Goal: Information Seeking & Learning: Learn about a topic

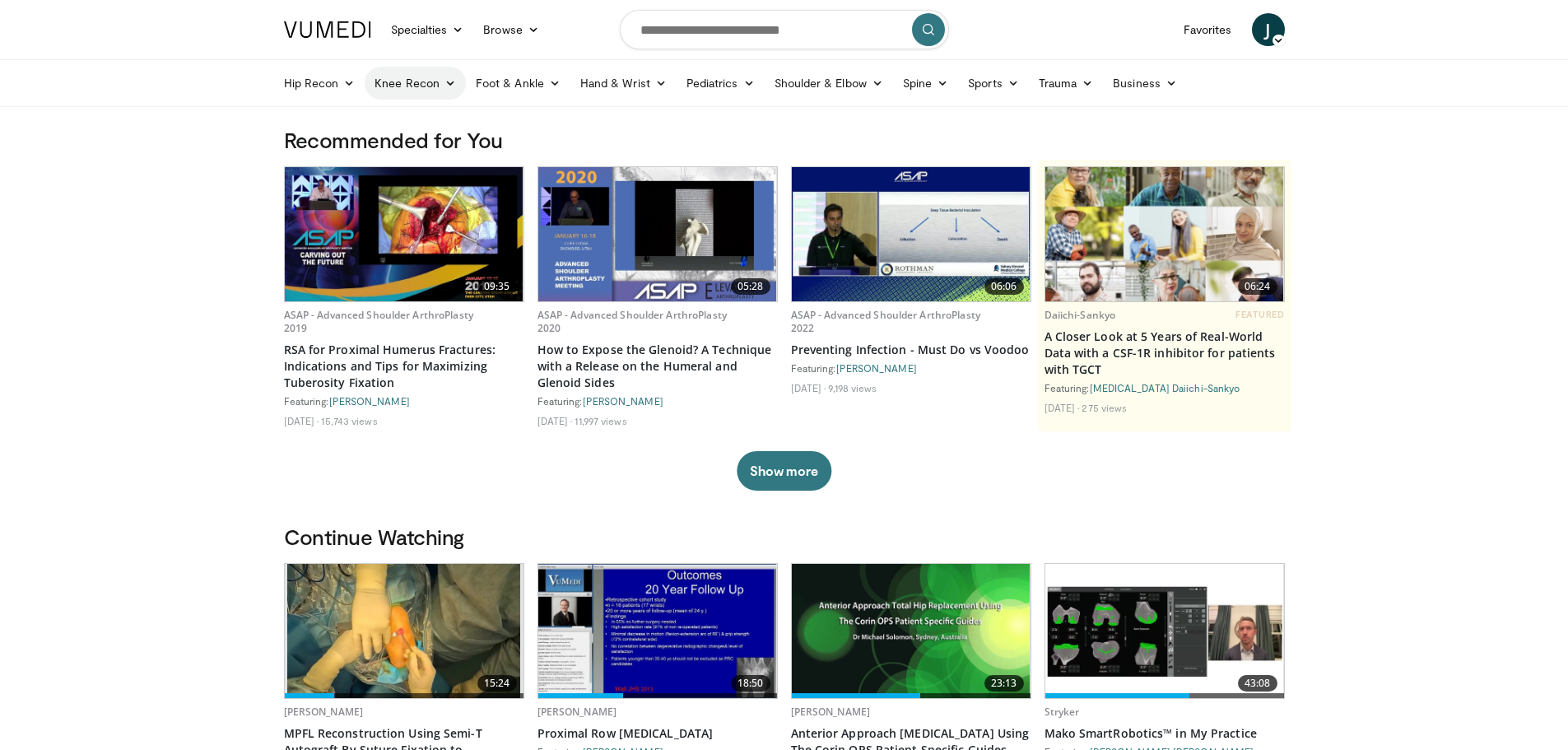
click at [416, 83] on link "Knee Recon" at bounding box center [415, 83] width 102 height 33
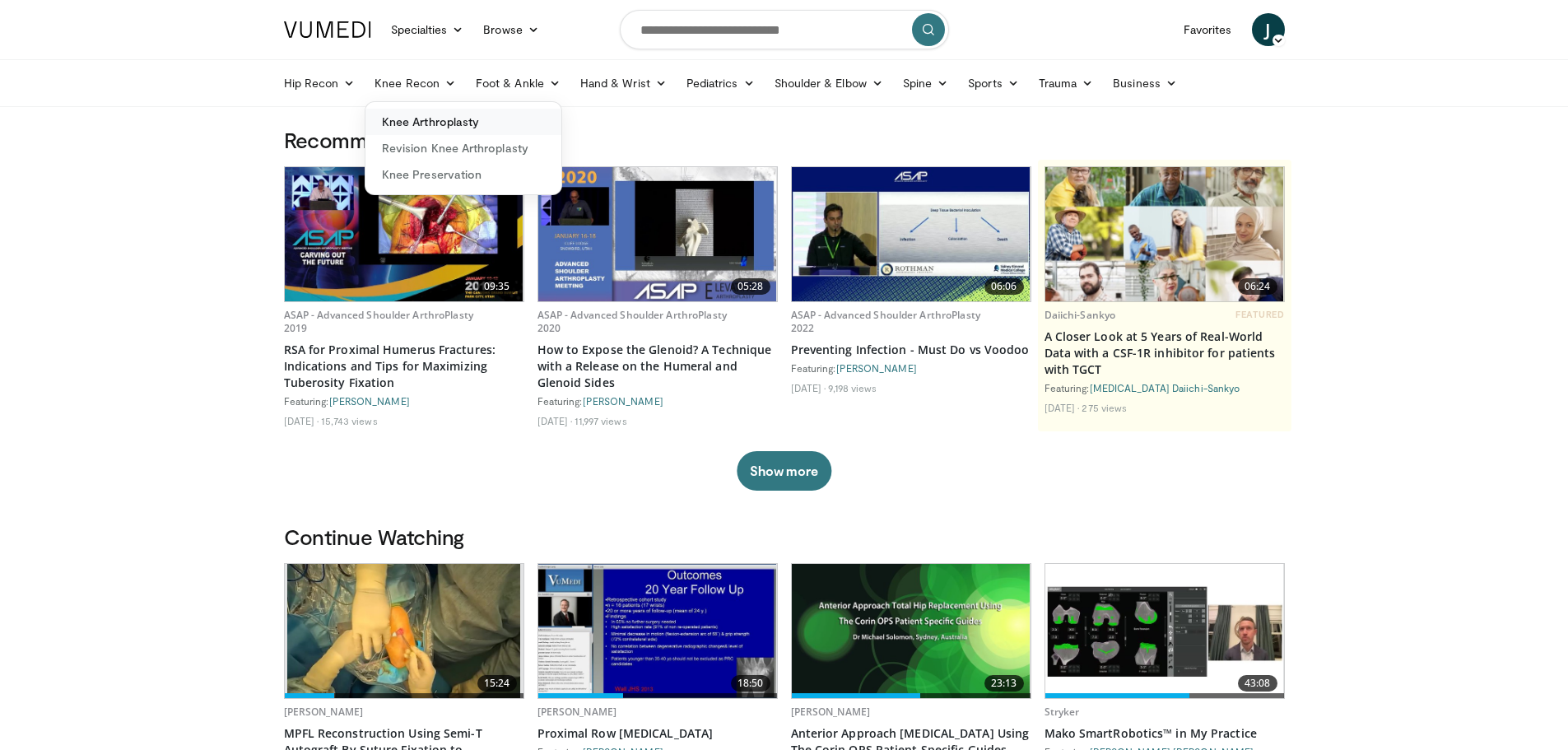
click at [424, 123] on link "Knee Arthroplasty" at bounding box center [463, 121] width 196 height 26
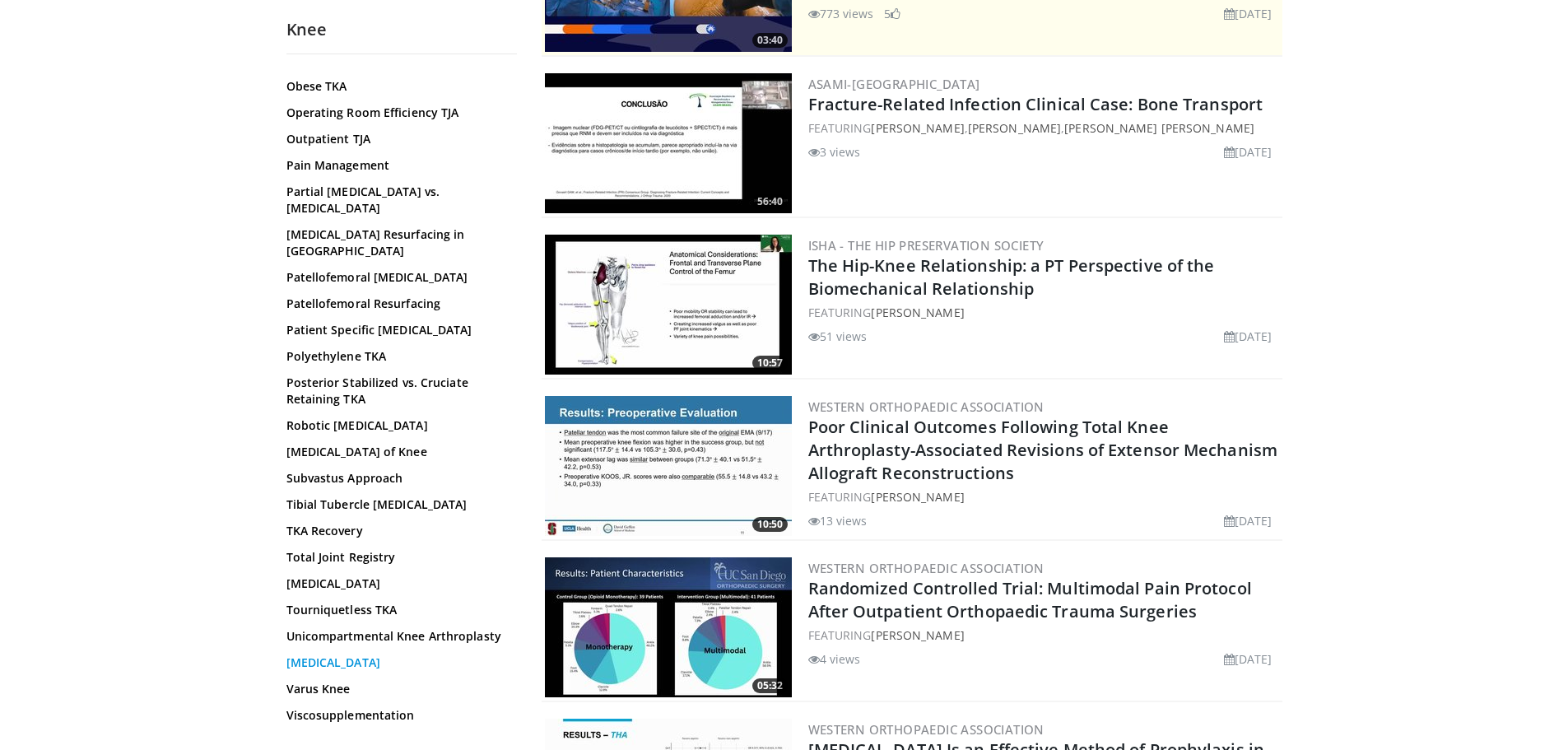
scroll to position [329, 0]
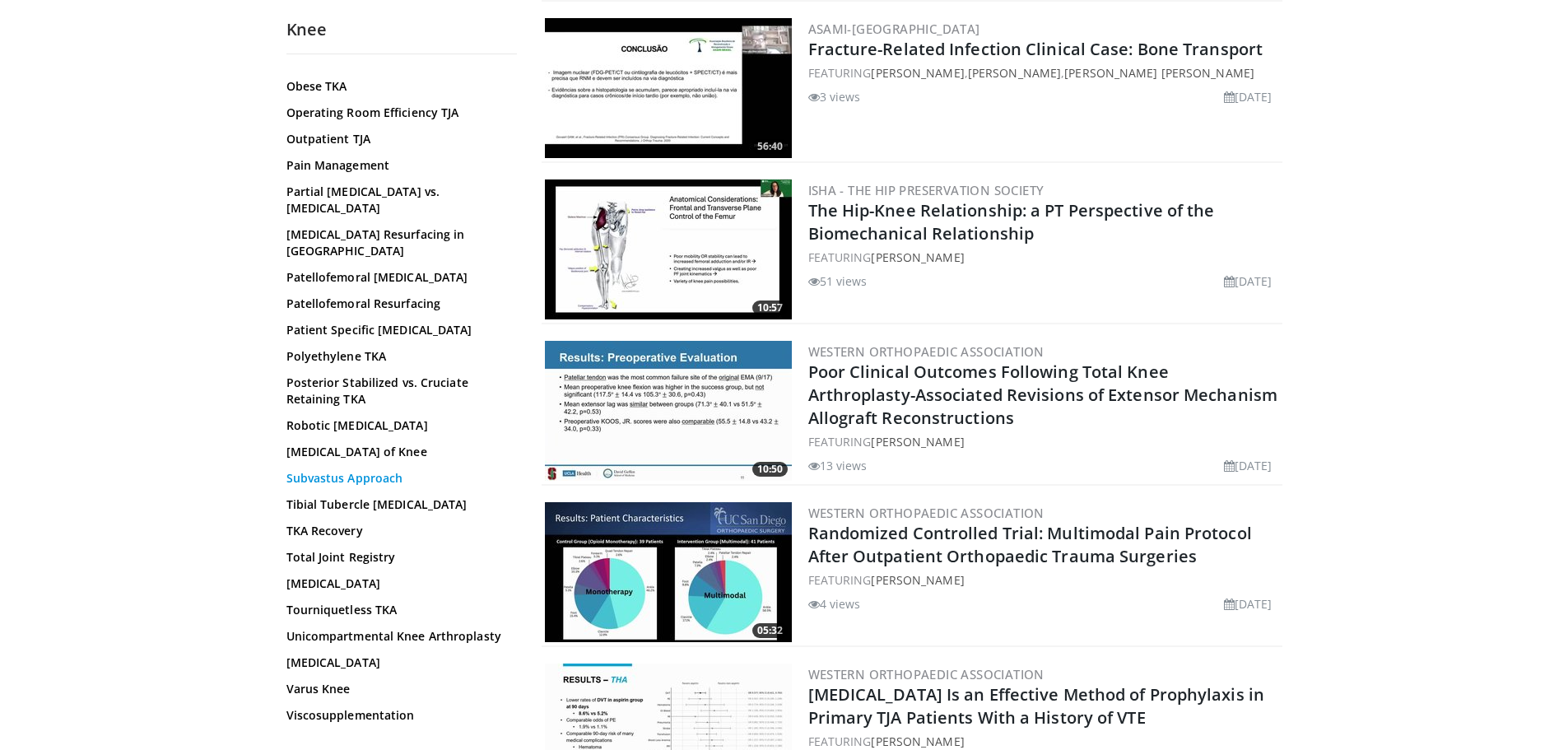
click at [337, 470] on link "Subvastus Approach" at bounding box center [397, 478] width 222 height 17
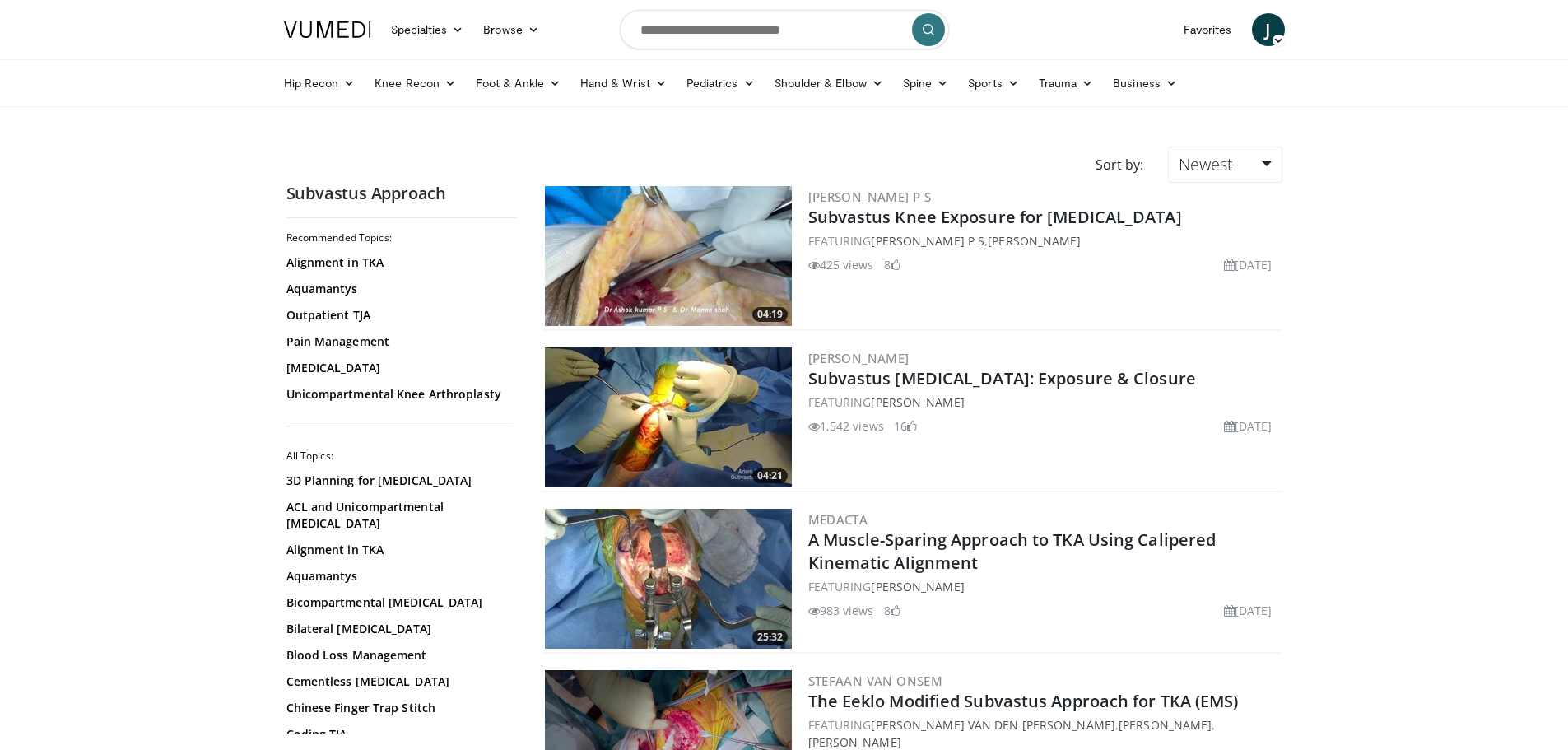
click at [657, 248] on img at bounding box center [668, 255] width 247 height 140
click at [664, 421] on img at bounding box center [668, 417] width 247 height 140
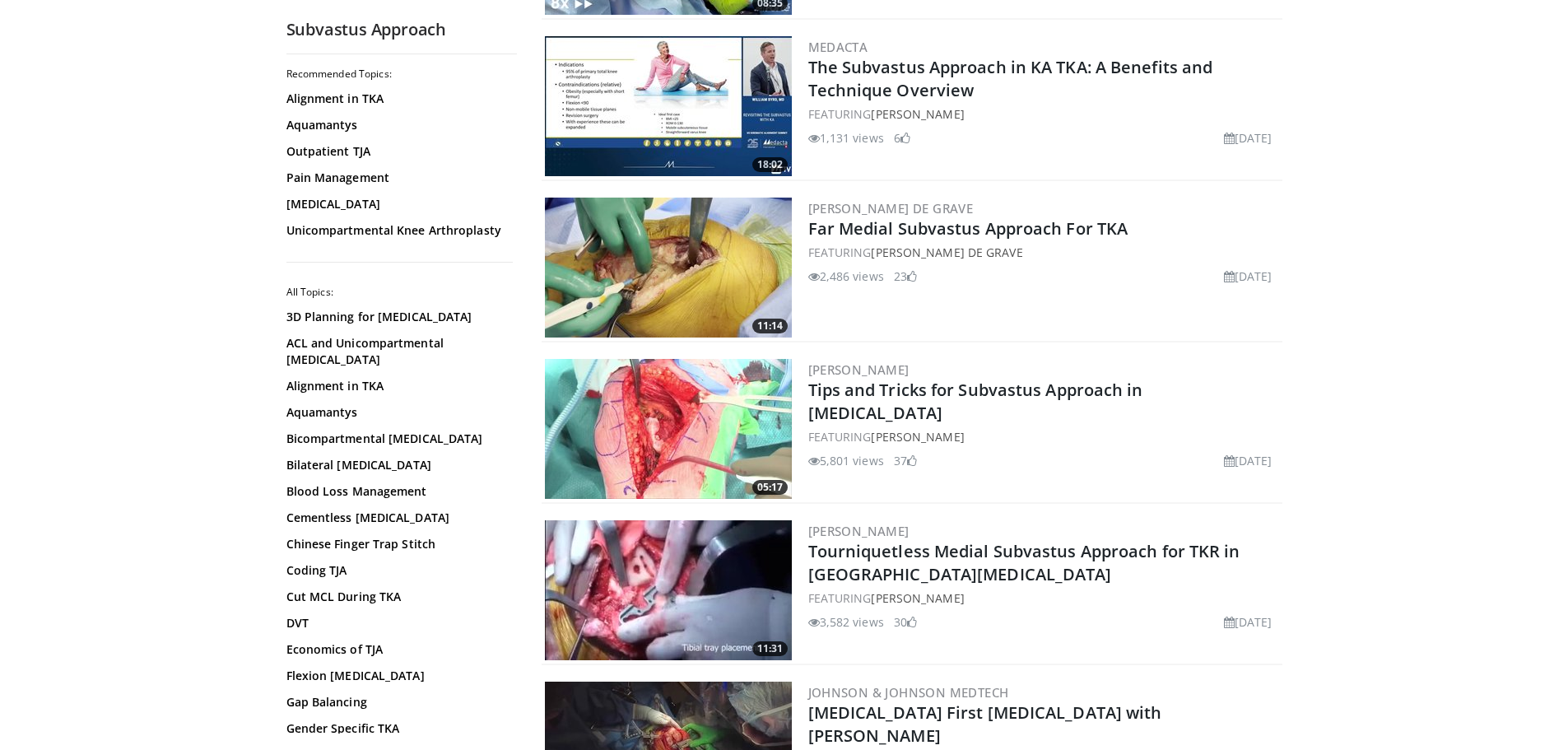
scroll to position [1398, 0]
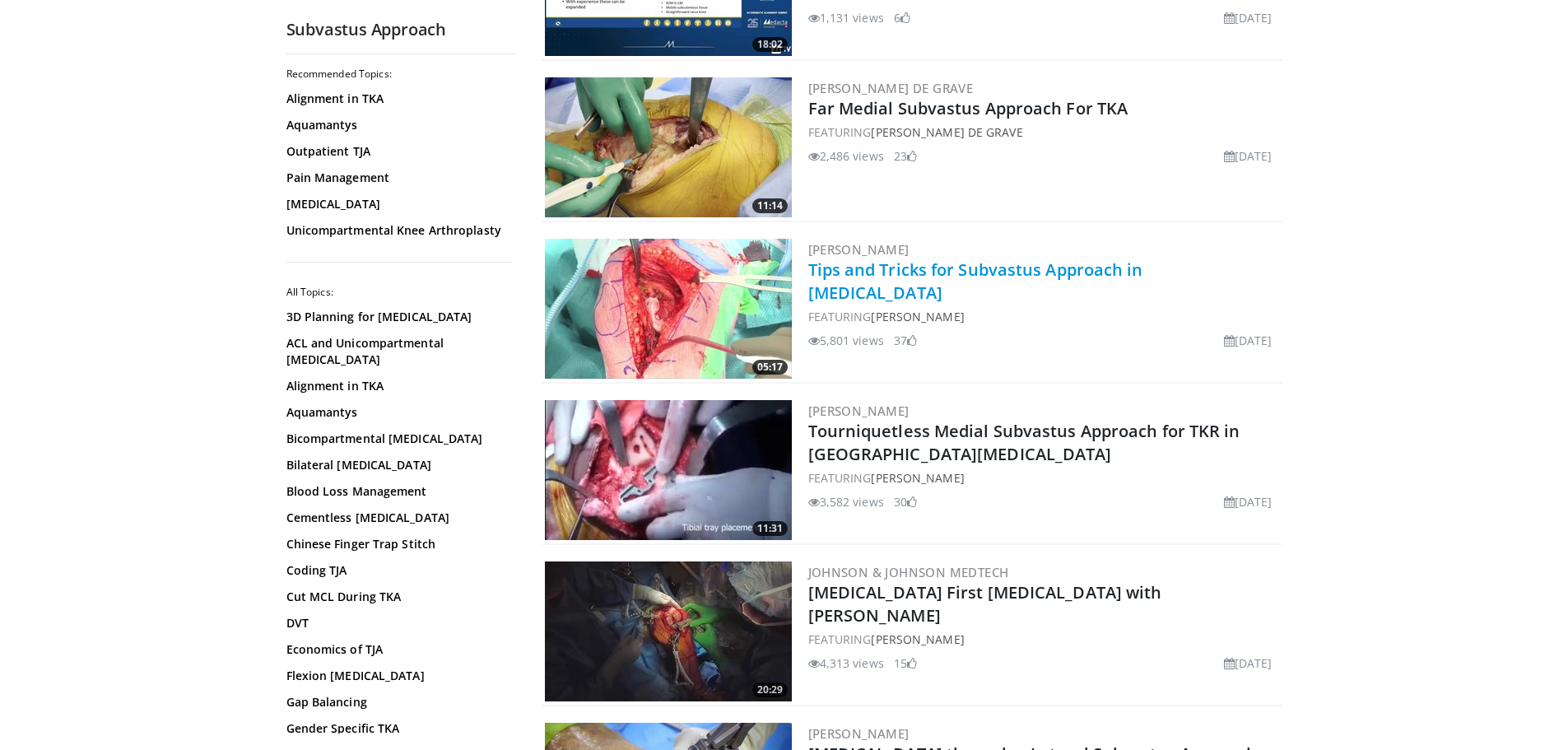
click at [856, 279] on link "Tips and Tricks for Subvastus Approach in [MEDICAL_DATA]" at bounding box center [975, 281] width 335 height 45
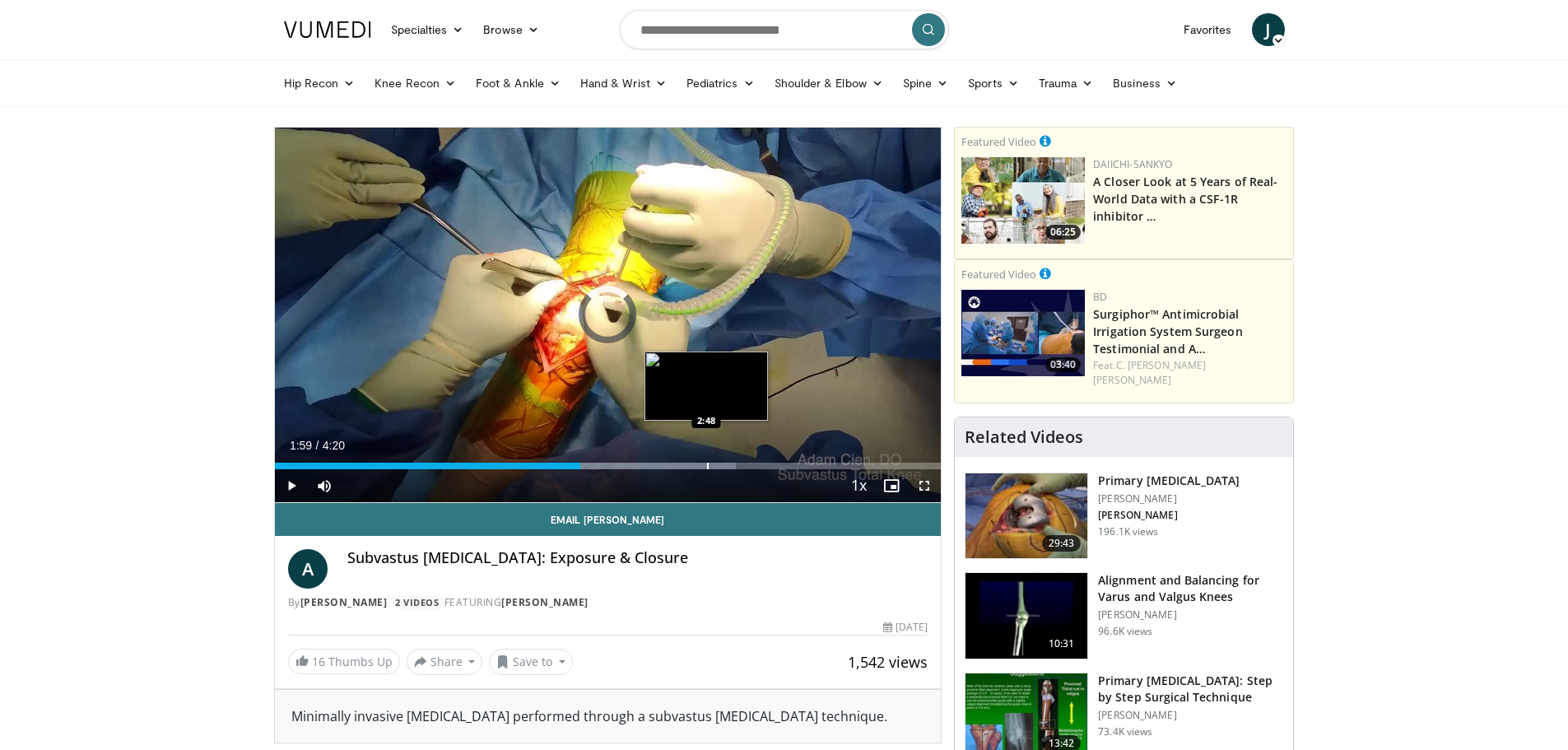
click at [707, 462] on div "Progress Bar" at bounding box center [708, 465] width 2 height 7
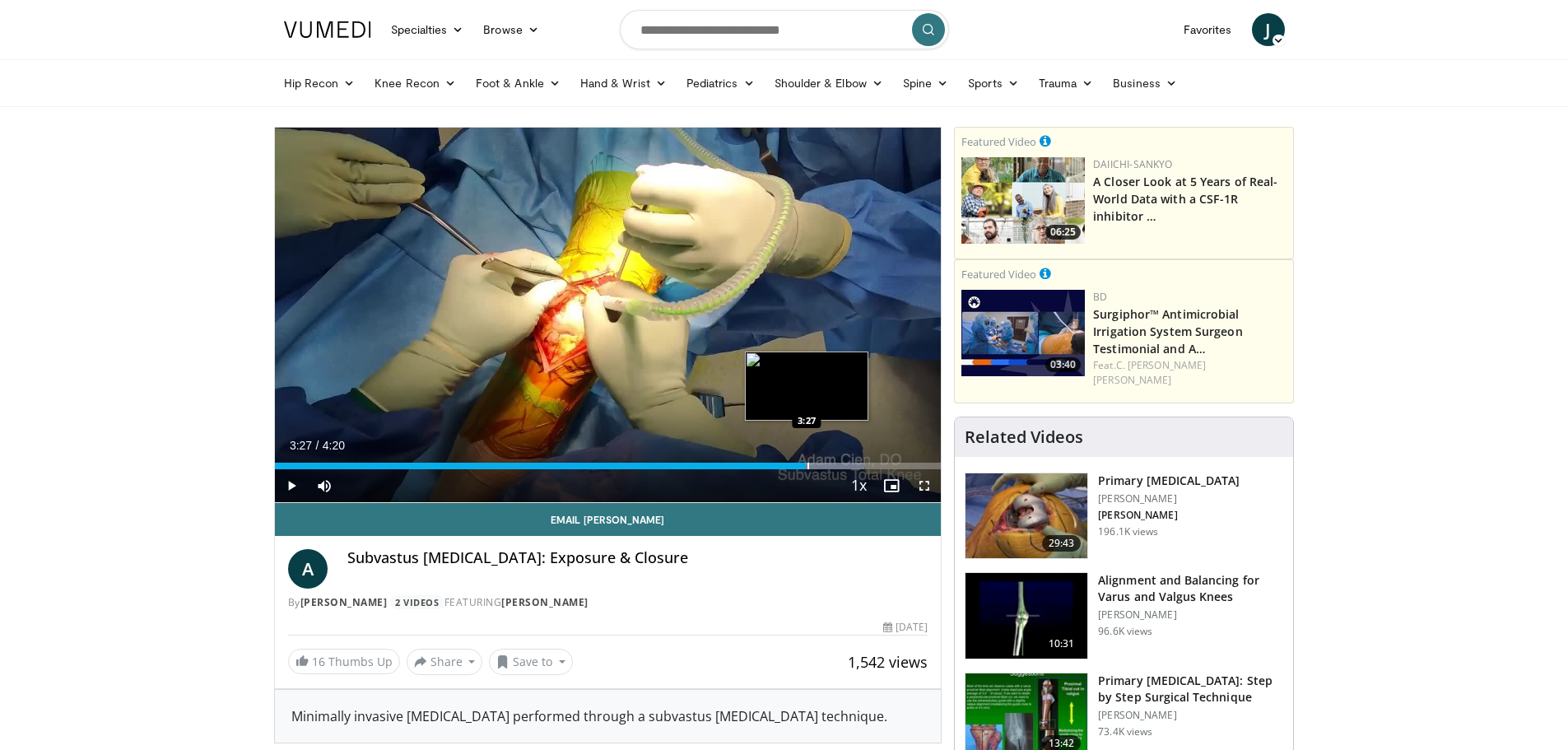
click at [807, 463] on div "Progress Bar" at bounding box center [808, 465] width 2 height 7
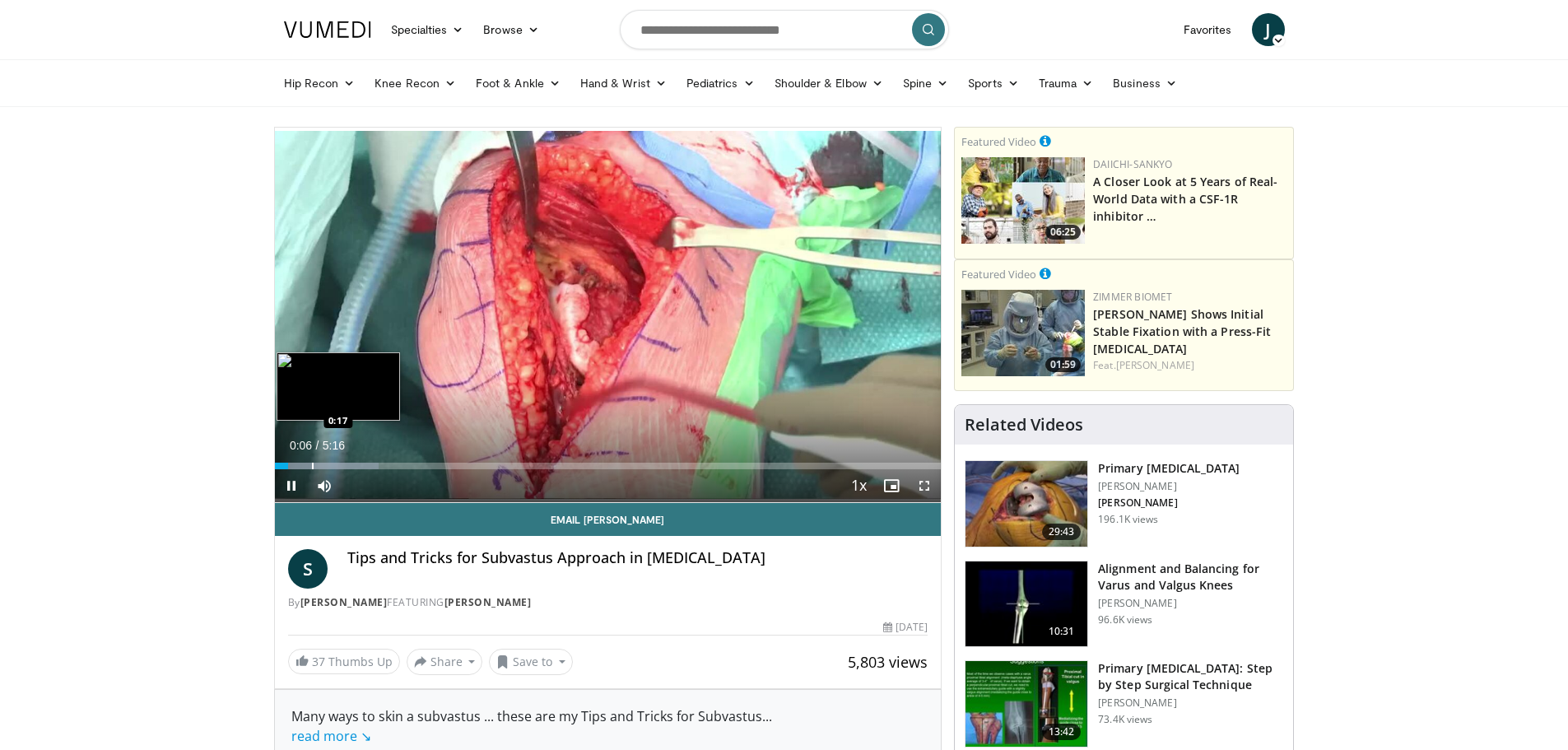
click at [312, 464] on div "Progress Bar" at bounding box center [313, 465] width 2 height 7
click at [372, 463] on div "Progress Bar" at bounding box center [373, 465] width 2 height 7
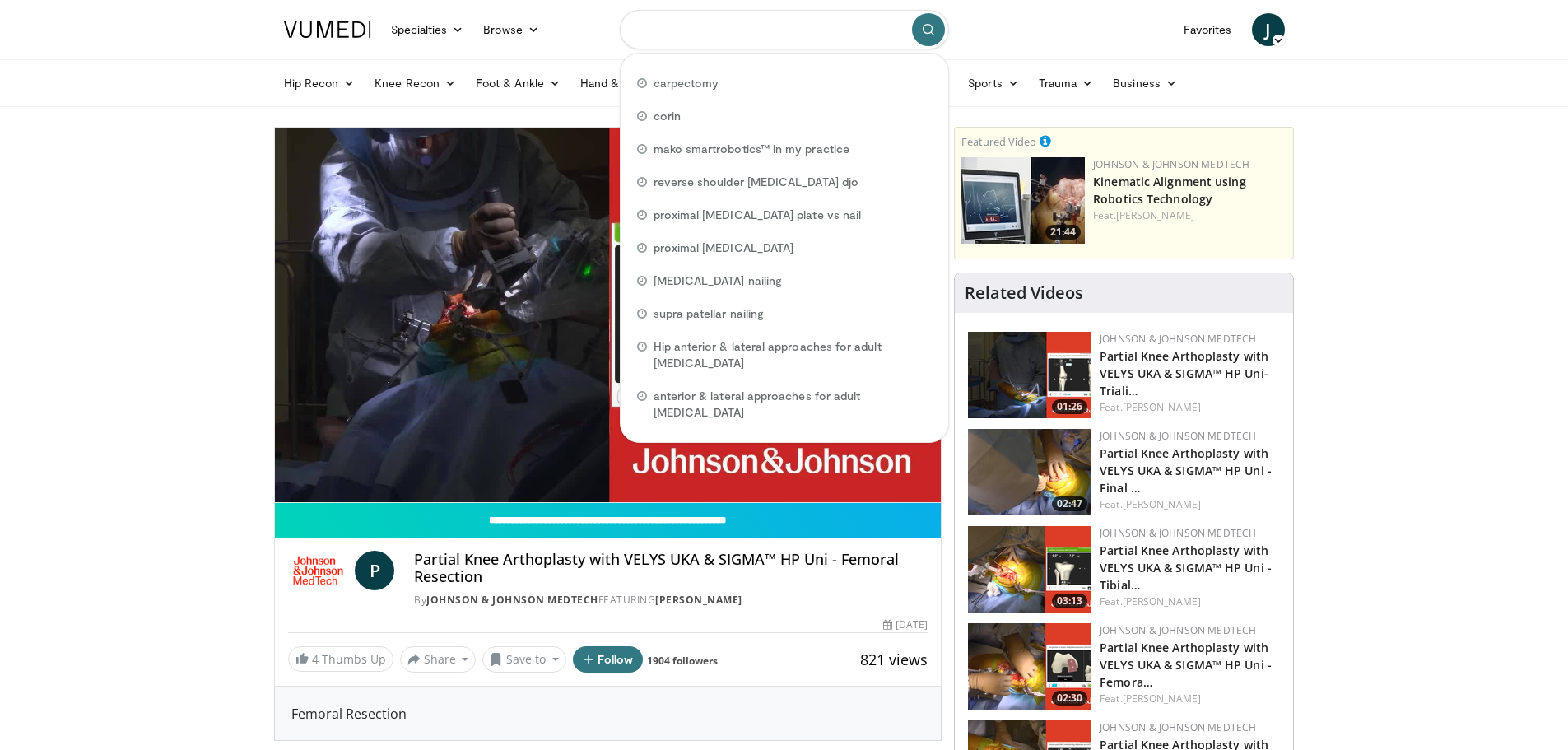
click at [695, 32] on input "Search topics, interventions" at bounding box center [784, 29] width 329 height 39
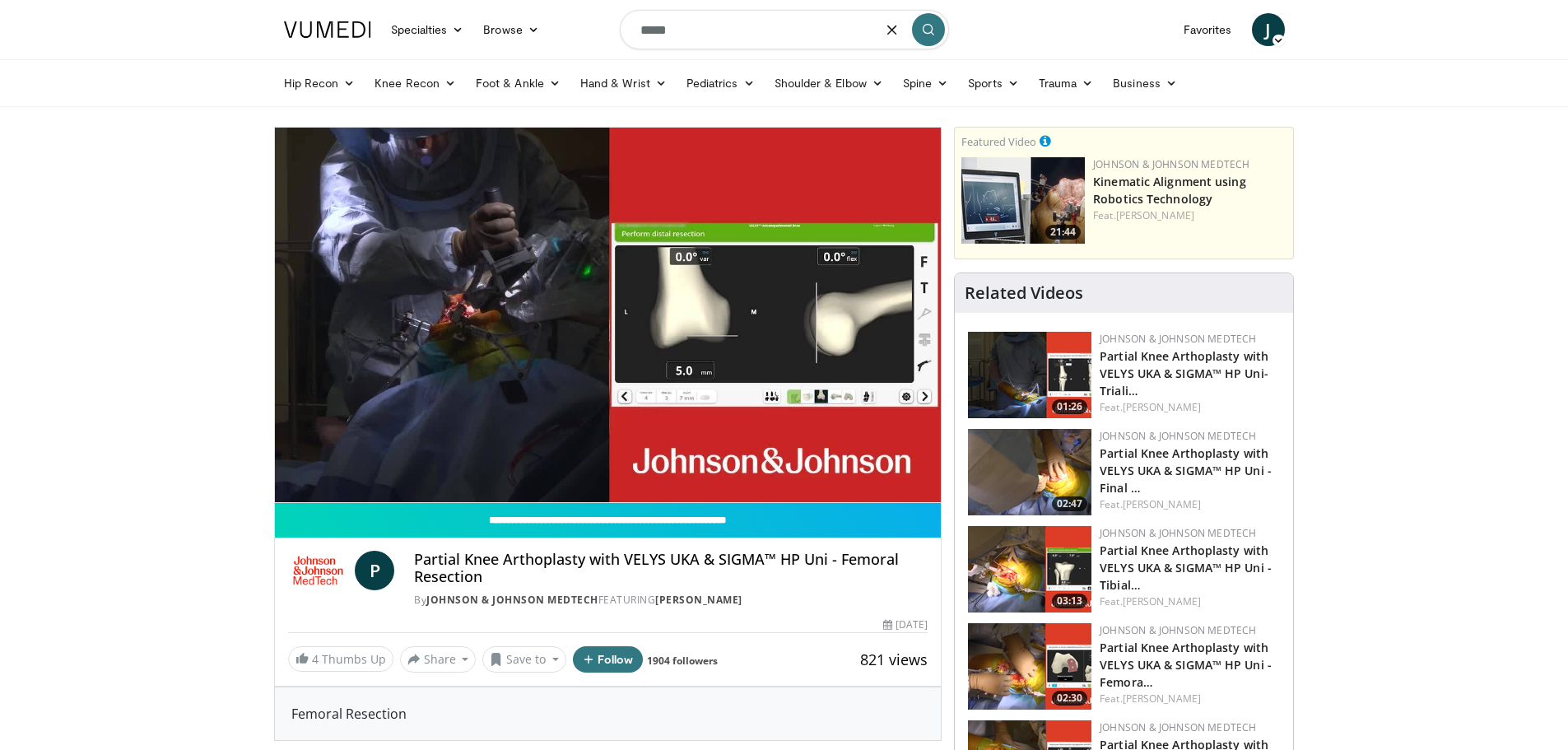
type input "*****"
click at [925, 33] on icon "submit" at bounding box center [928, 29] width 13 height 13
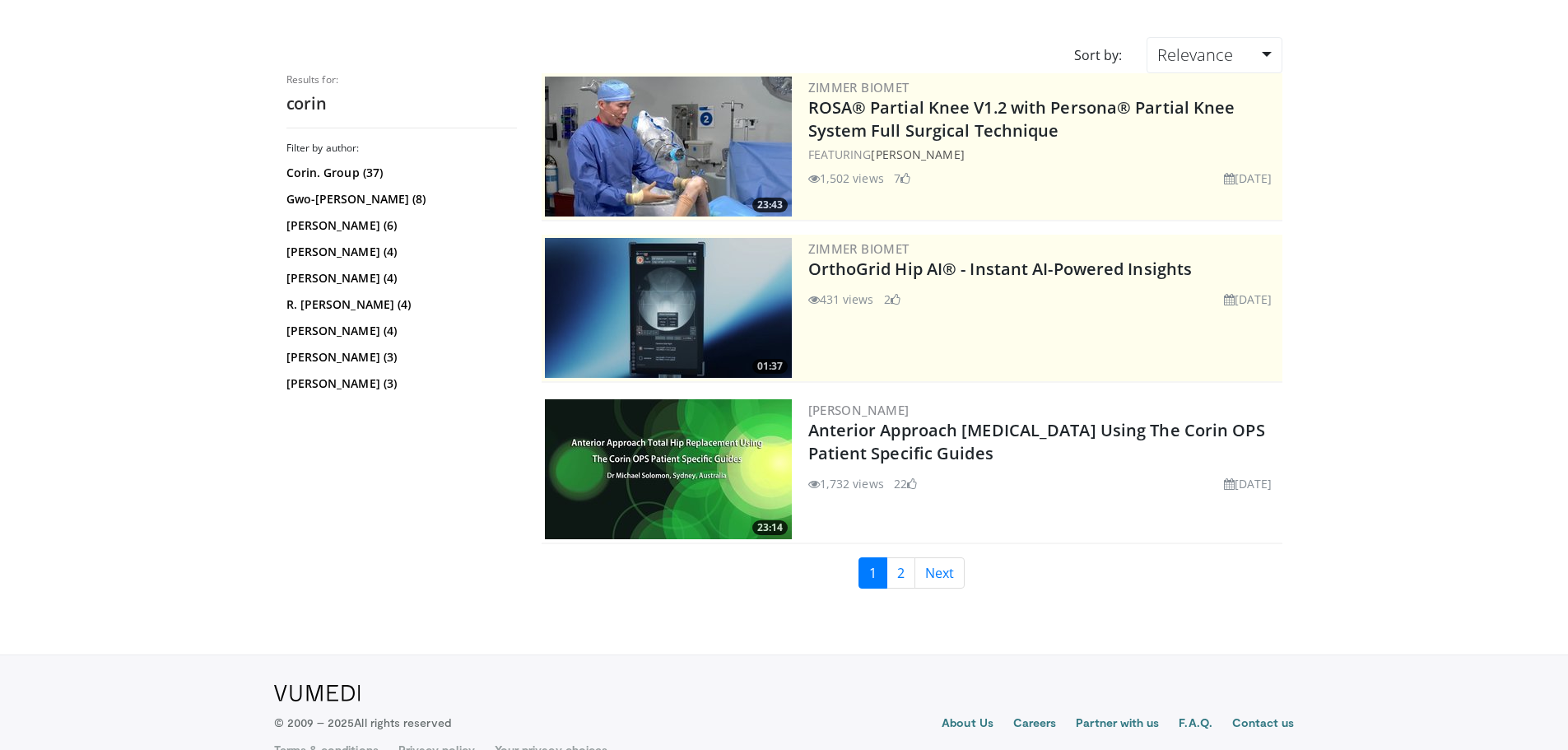
scroll to position [124, 0]
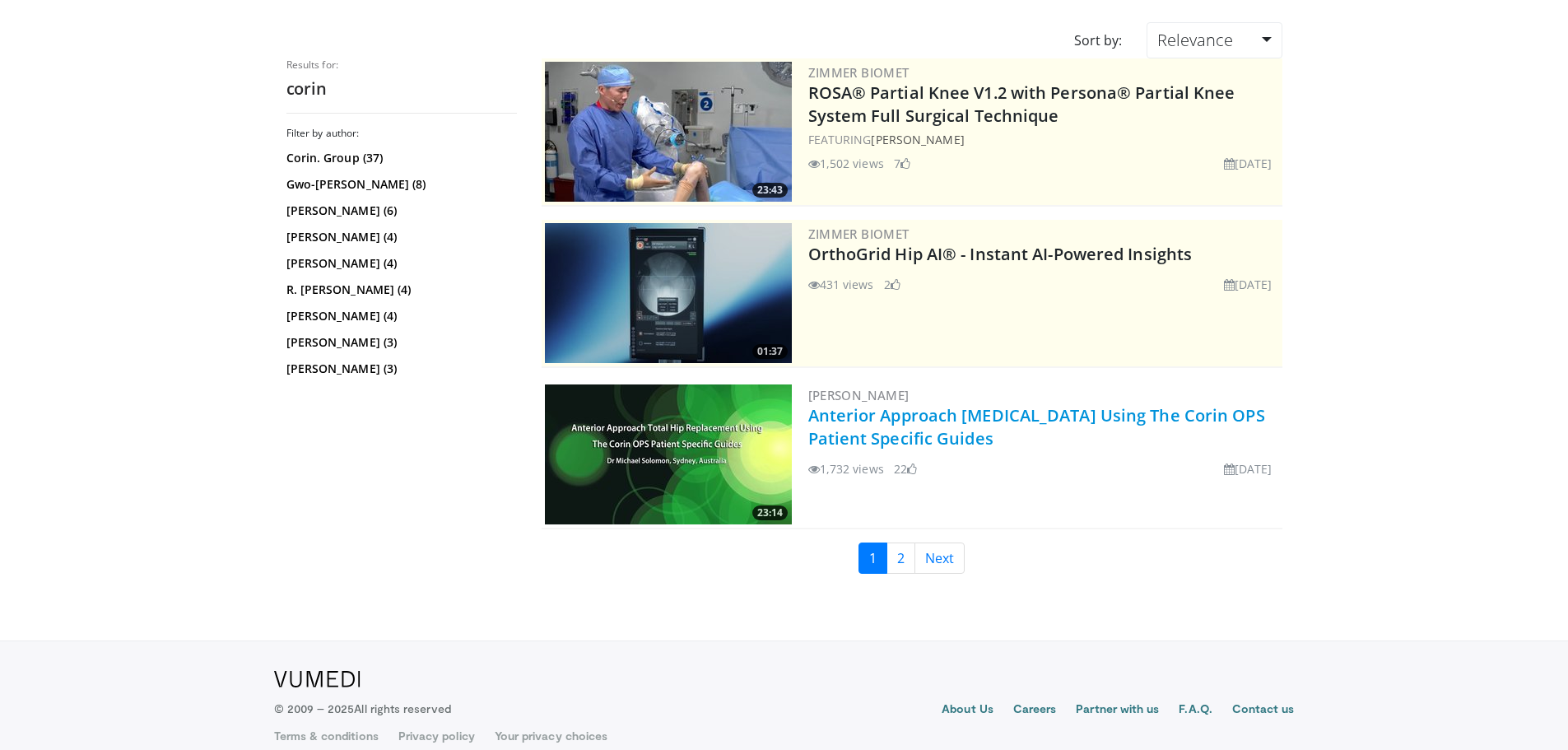
click at [935, 424] on link "Anterior Approach [MEDICAL_DATA] Using The Corin OPS Patient Specific Guides" at bounding box center [1037, 427] width 457 height 45
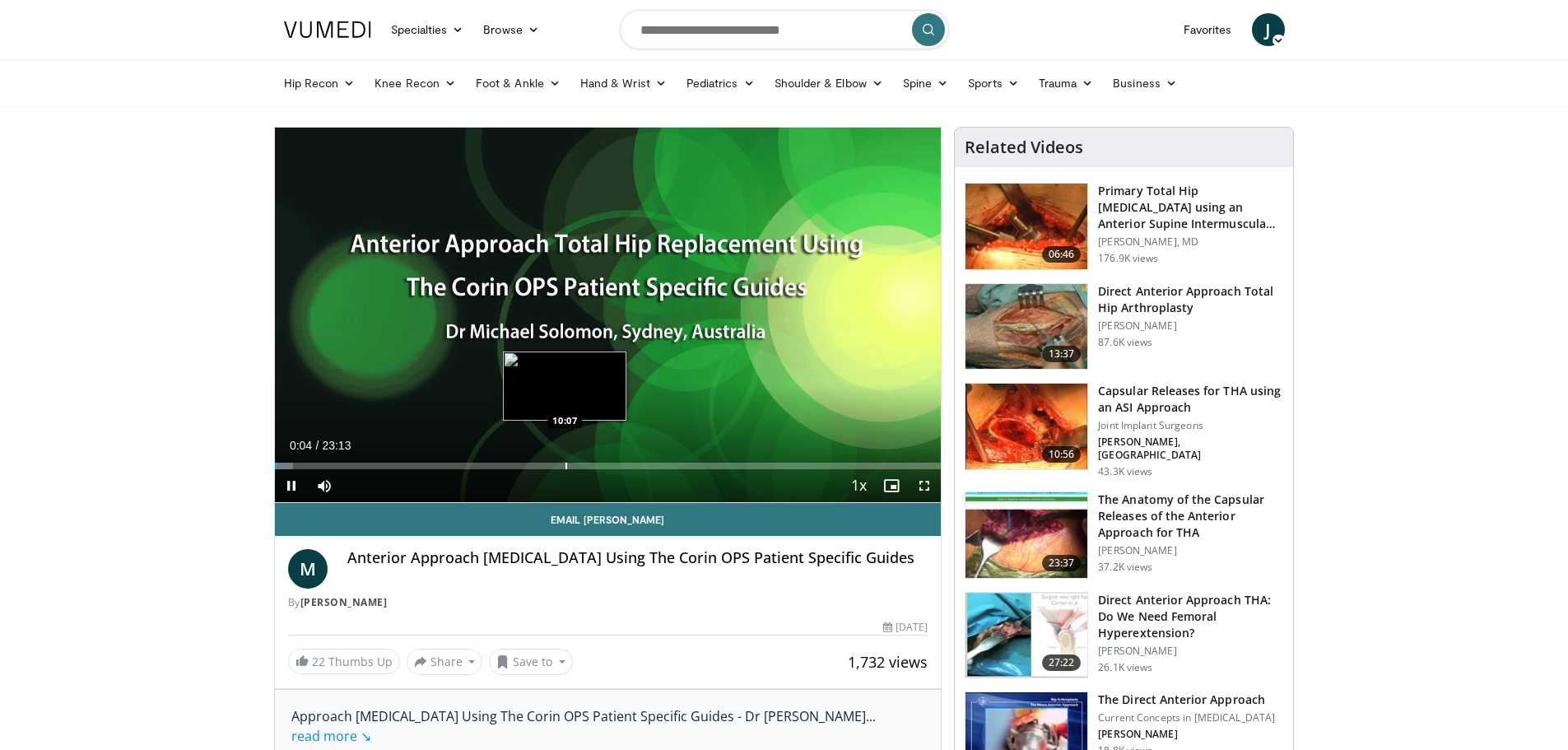
click at [565, 459] on div "Loaded : 2.84% 00:04 10:07" at bounding box center [608, 461] width 666 height 16
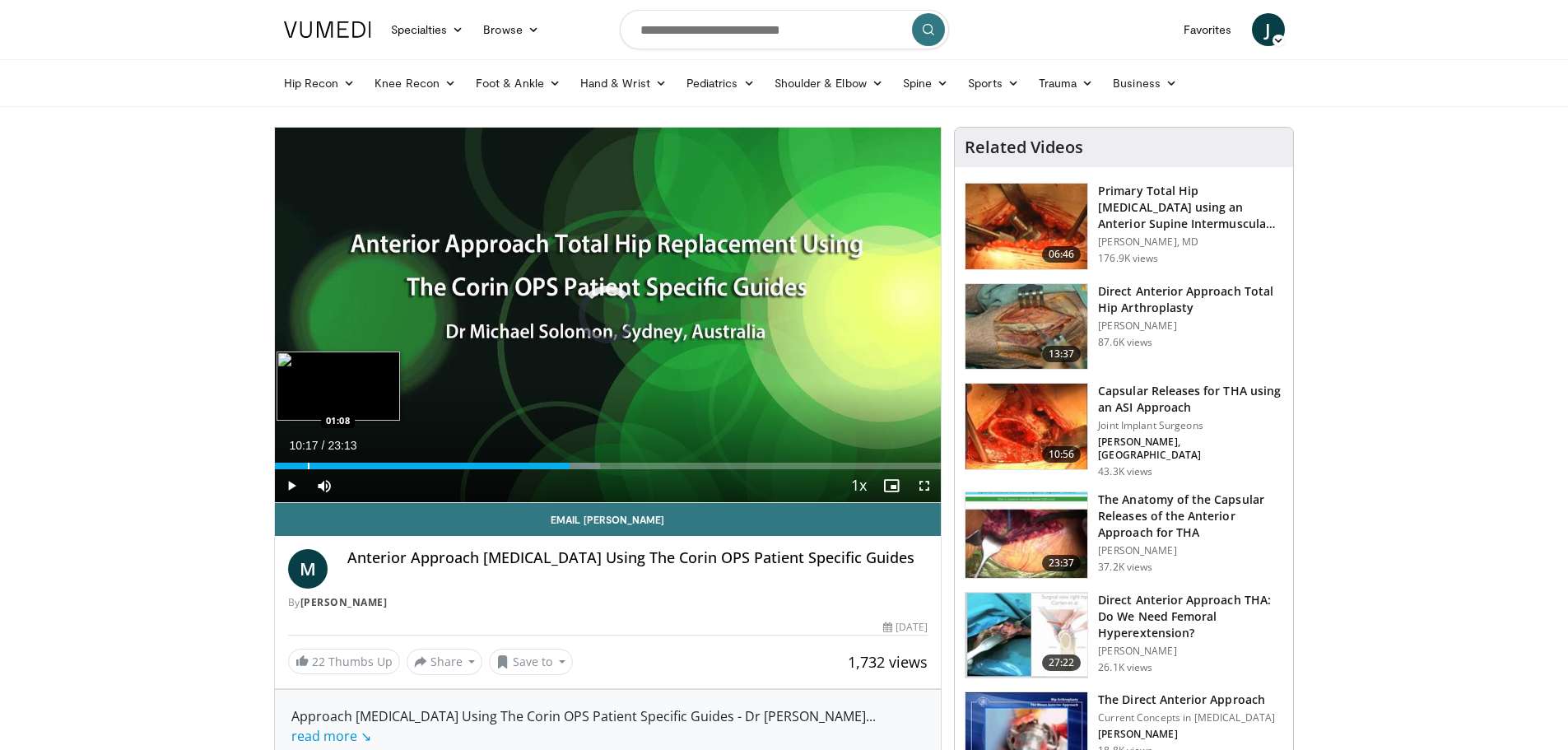
click at [308, 462] on div "Progress Bar" at bounding box center [309, 465] width 2 height 7
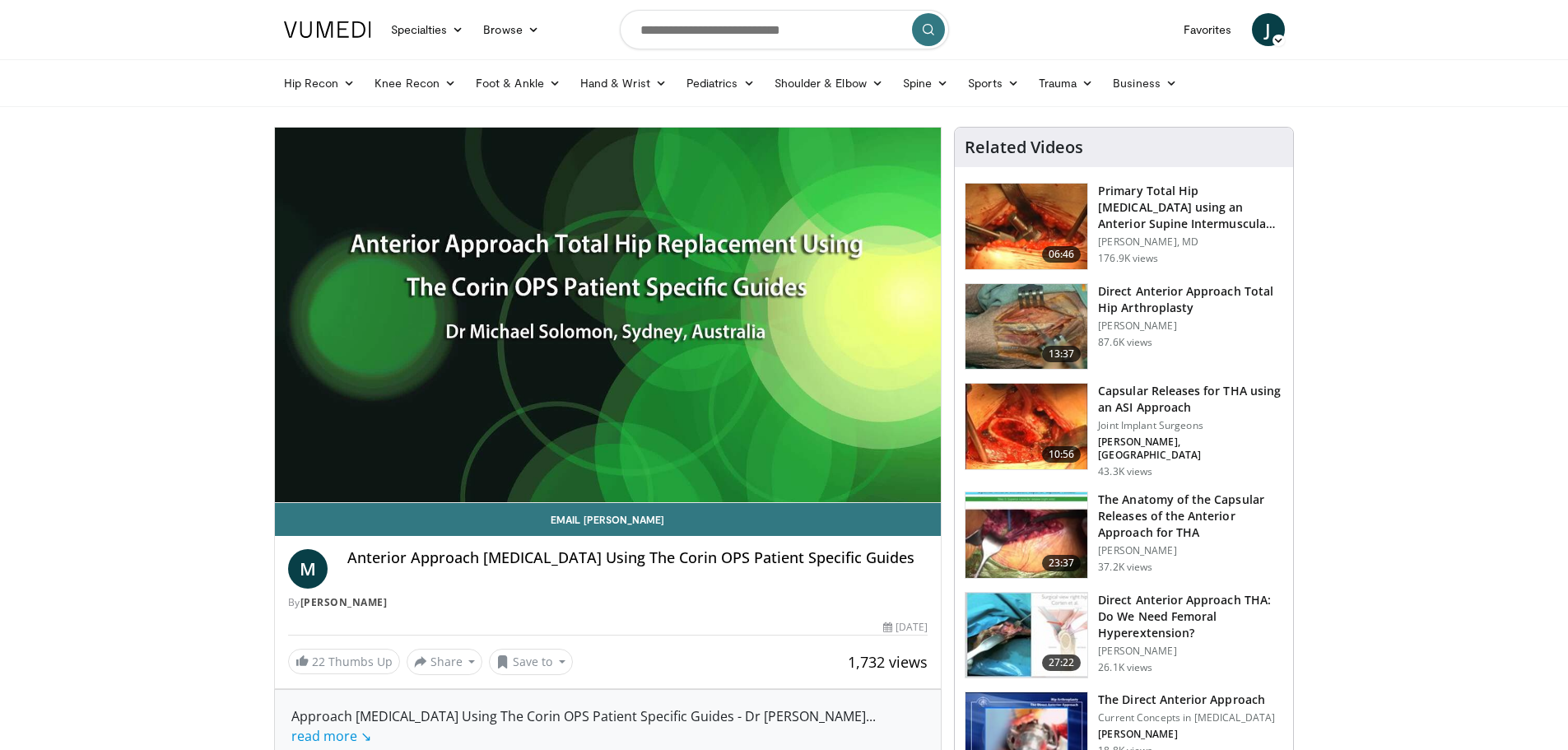
click at [338, 462] on video-js "**********" at bounding box center [608, 315] width 666 height 375
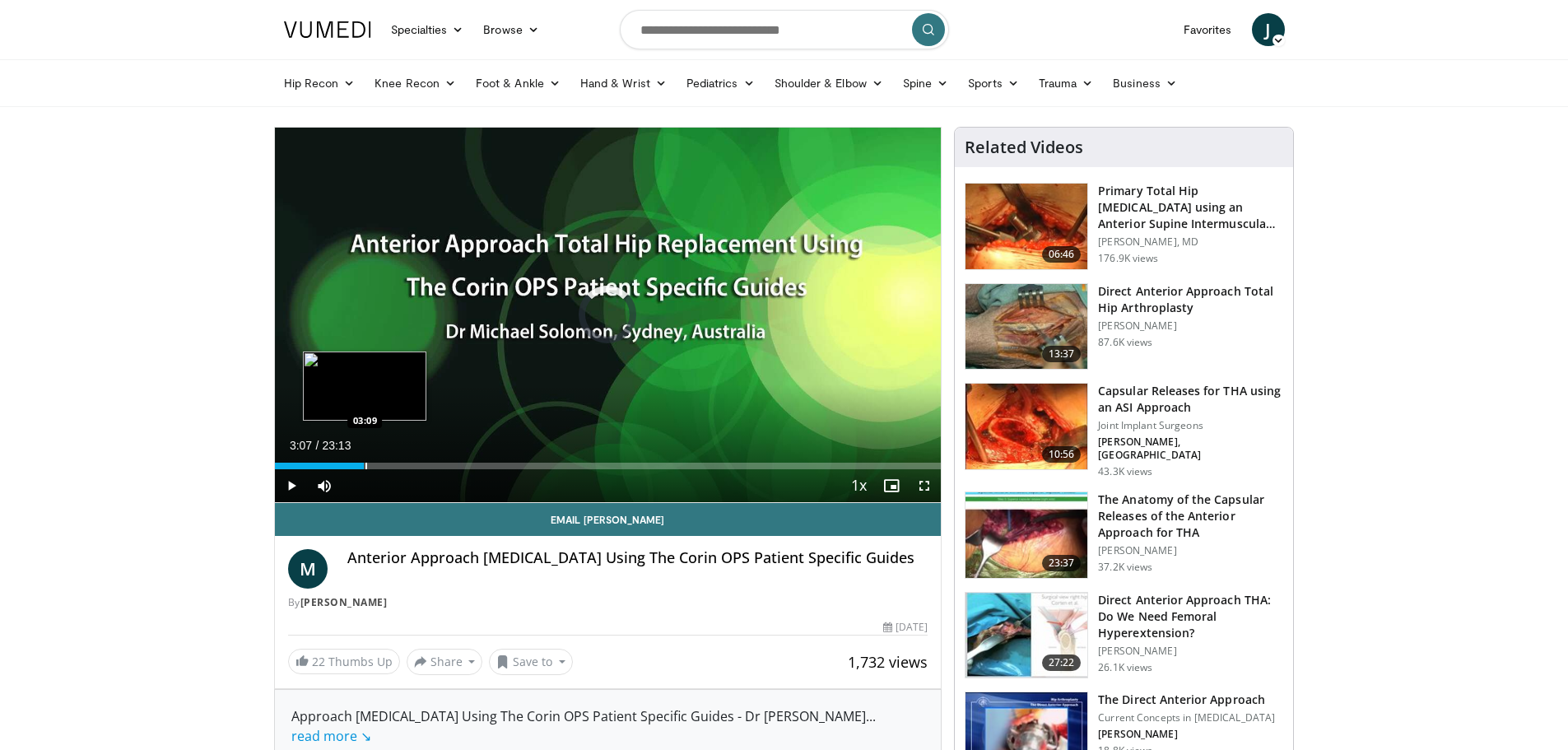
click at [365, 464] on div "Progress Bar" at bounding box center [366, 465] width 2 height 7
click at [424, 462] on div "Progress Bar" at bounding box center [425, 465] width 2 height 7
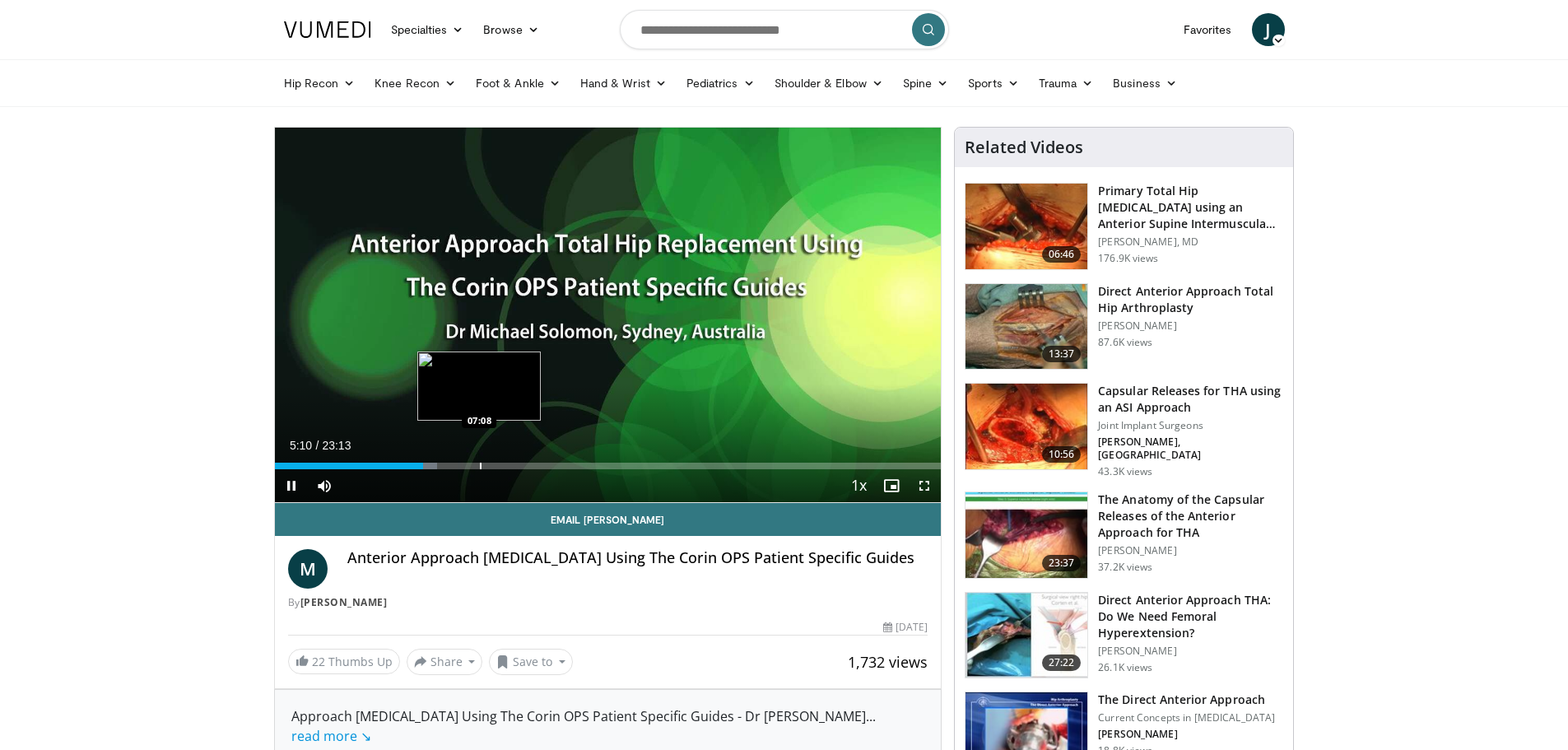
click at [480, 467] on div "Progress Bar" at bounding box center [481, 465] width 2 height 7
click at [542, 462] on div "Progress Bar" at bounding box center [543, 465] width 2 height 7
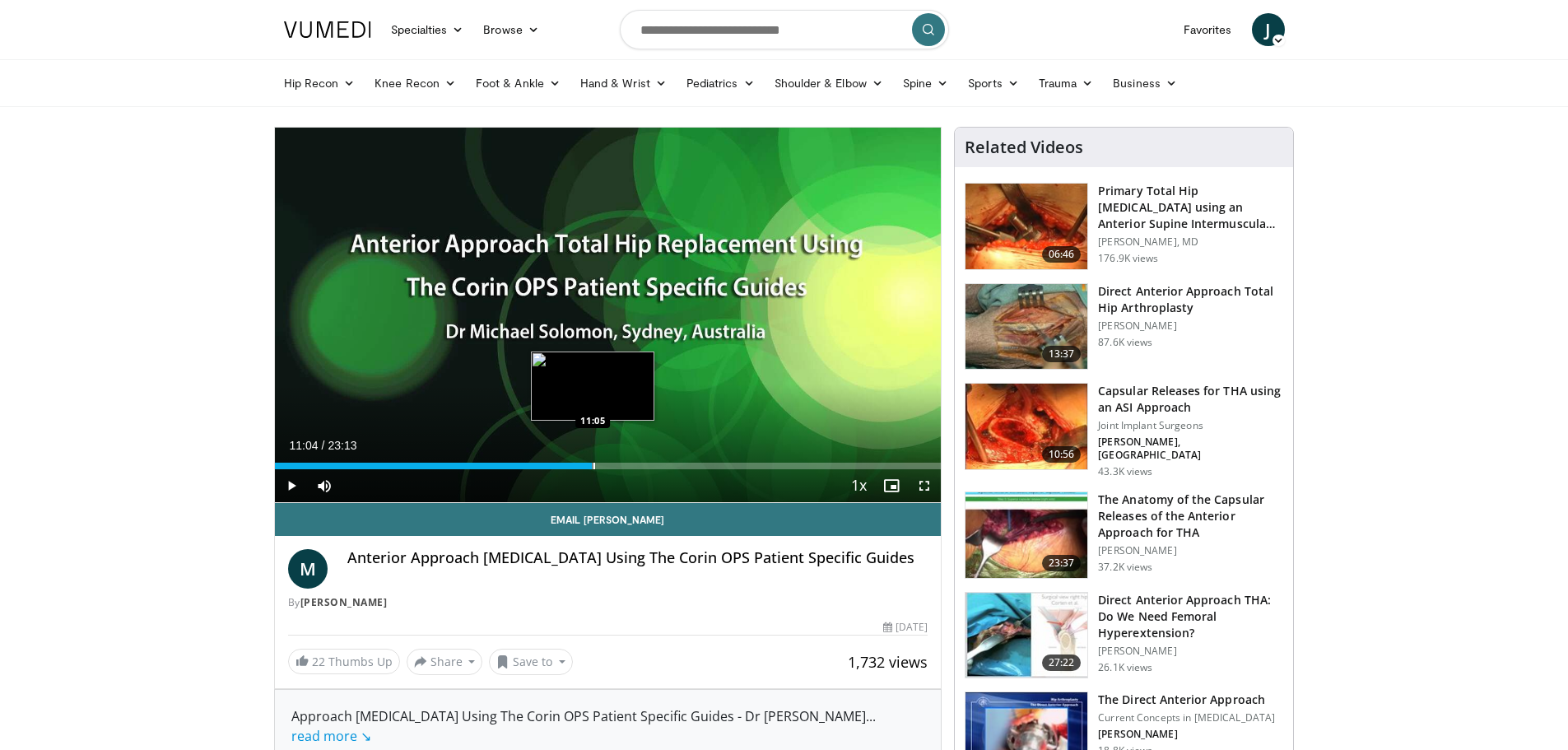
click at [593, 463] on div "Progress Bar" at bounding box center [594, 465] width 2 height 7
click at [680, 467] on div "Progress Bar" at bounding box center [681, 465] width 2 height 7
